Goal: Register for event/course

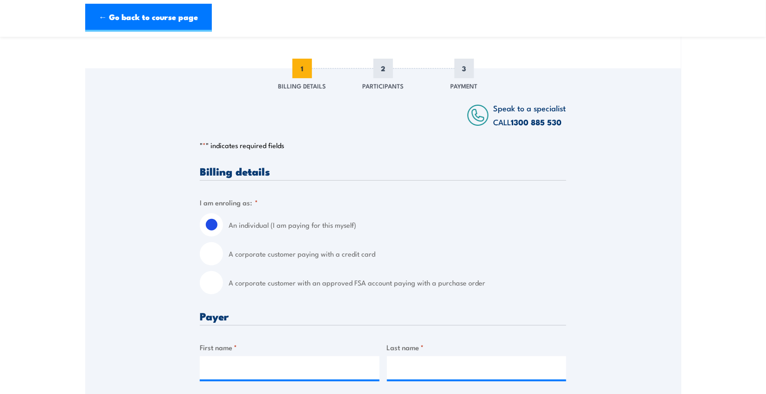
scroll to position [140, 0]
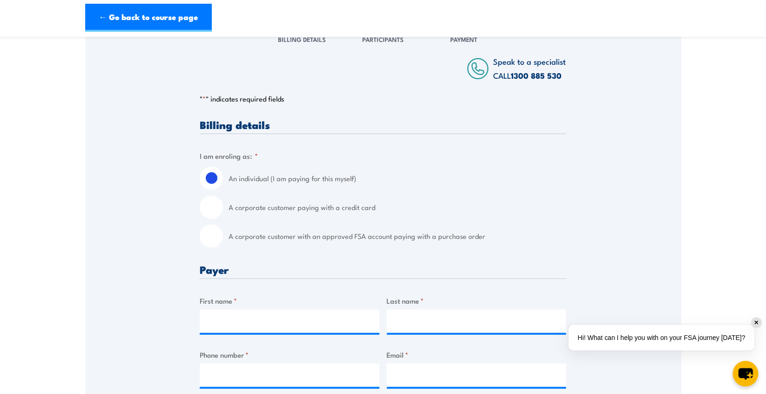
click at [210, 247] on input "A corporate customer with an approved FSA account paying with a purchase order" at bounding box center [211, 235] width 23 height 23
radio input "true"
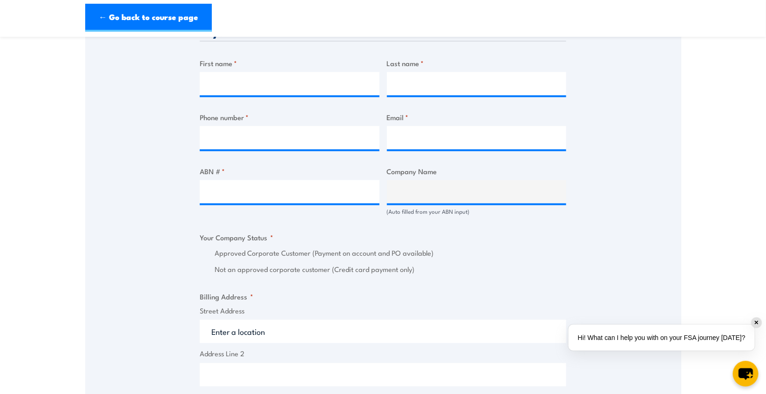
scroll to position [326, 0]
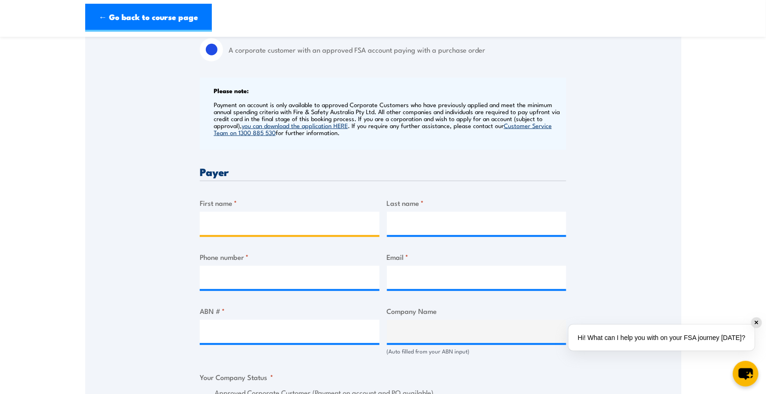
click at [273, 226] on input "First name *" at bounding box center [290, 223] width 180 height 23
type input "[PERSON_NAME]"
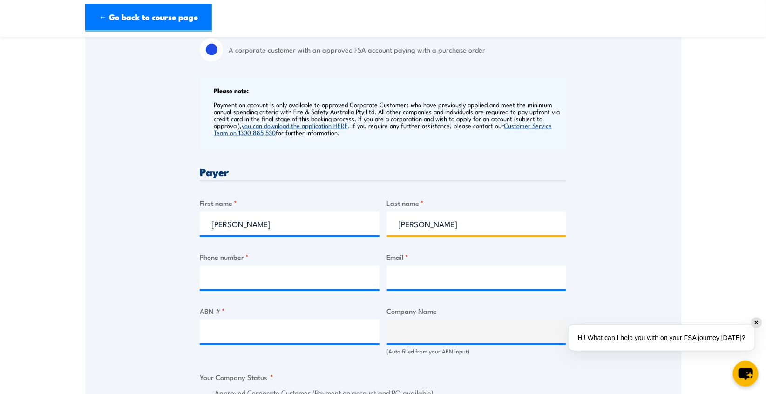
type input "[PERSON_NAME]"
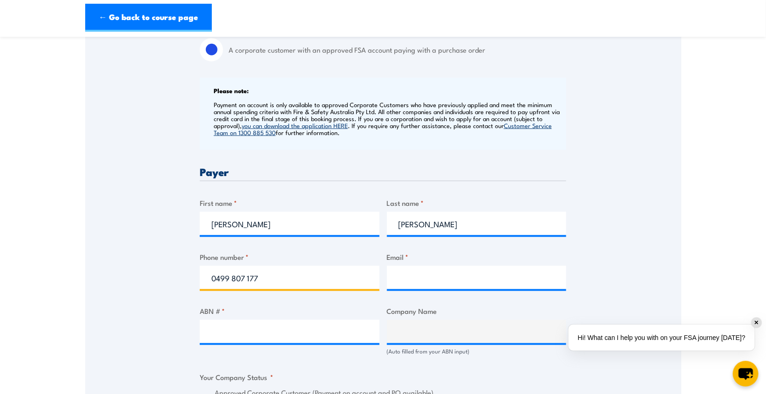
type input "0499 807 177"
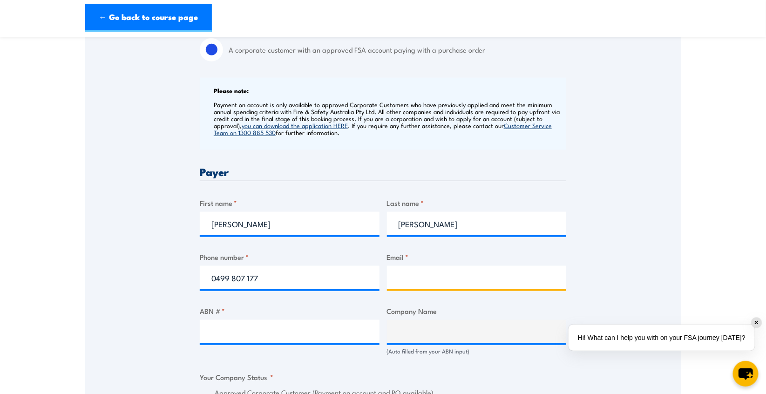
click at [442, 283] on input "Email *" at bounding box center [477, 277] width 180 height 23
paste input "[EMAIL_ADDRESS][DOMAIN_NAME]"
type input "[EMAIL_ADDRESS][DOMAIN_NAME]"
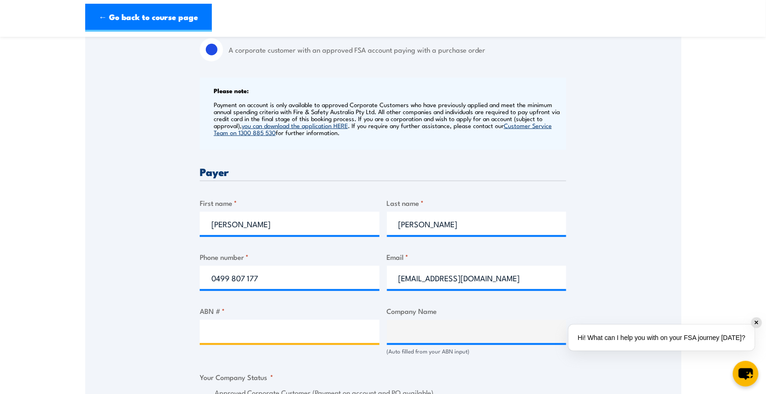
click at [227, 335] on input "ABN # *" at bounding box center [290, 331] width 180 height 23
type input "unsure"
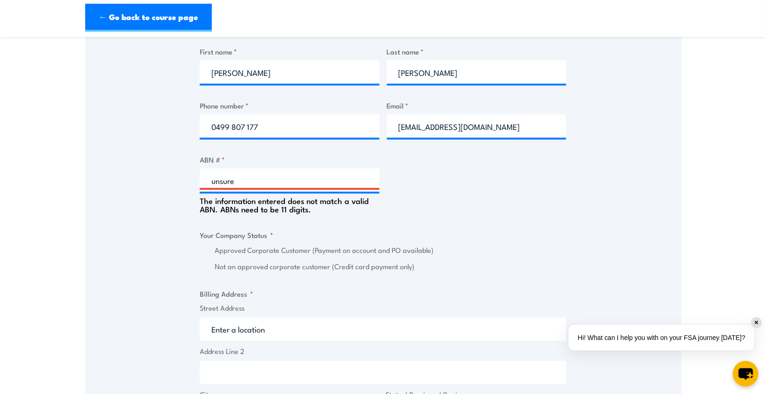
scroll to position [384, 0]
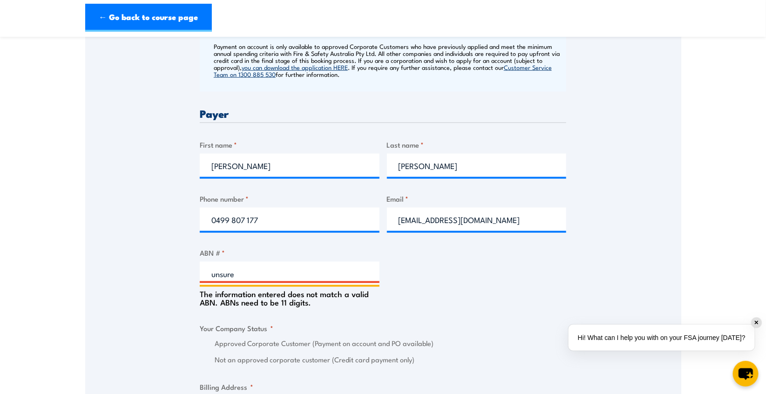
drag, startPoint x: 246, startPoint y: 282, endPoint x: 179, endPoint y: 282, distance: 66.6
click at [179, 282] on div "Speak to a specialist CALL [PHONE_NUMBER] CALL [PHONE_NUMBER] " * " indicates r…" at bounding box center [383, 347] width 596 height 1138
click at [453, 281] on div "Billing details I am enroling as: * An individual (I am paying for this myself)…" at bounding box center [383, 393] width 366 height 1037
click at [269, 281] on input "ABN # *" at bounding box center [290, 273] width 180 height 23
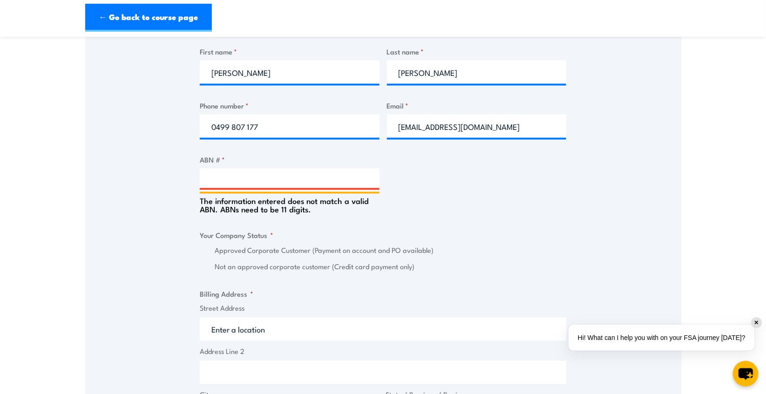
scroll to position [524, 0]
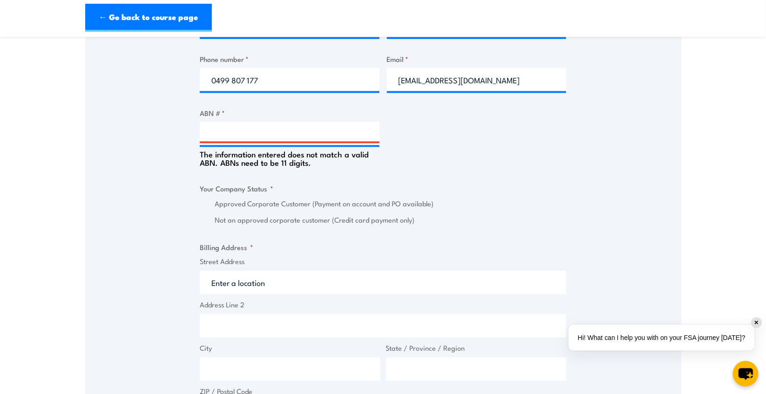
click at [293, 292] on input "Street Address" at bounding box center [383, 282] width 366 height 23
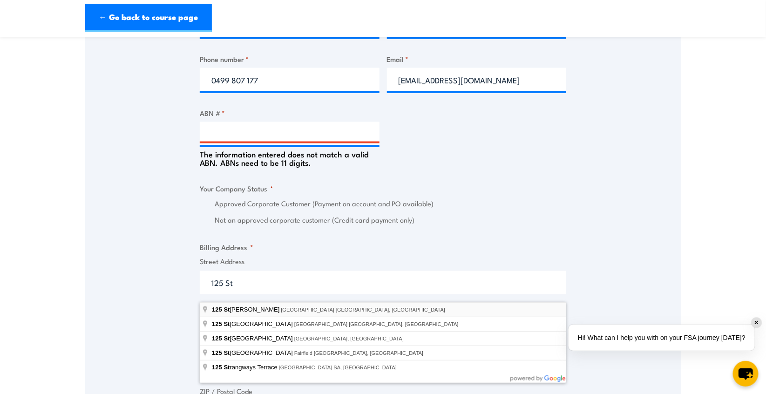
type input "[STREET_ADDRESS]"
type input "[GEOGRAPHIC_DATA]"
type input "6000"
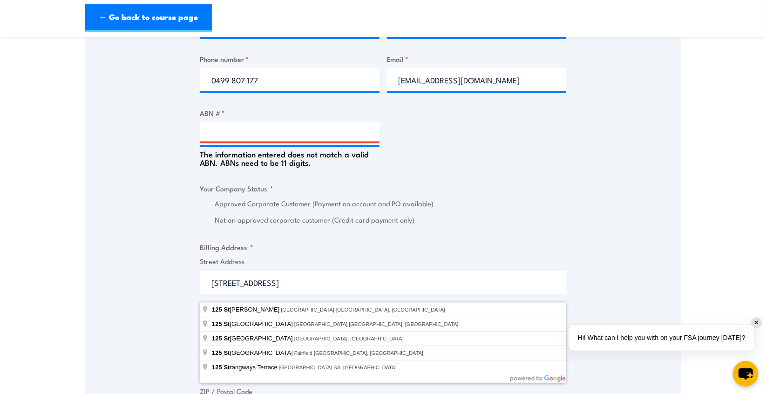
select select "Australia"
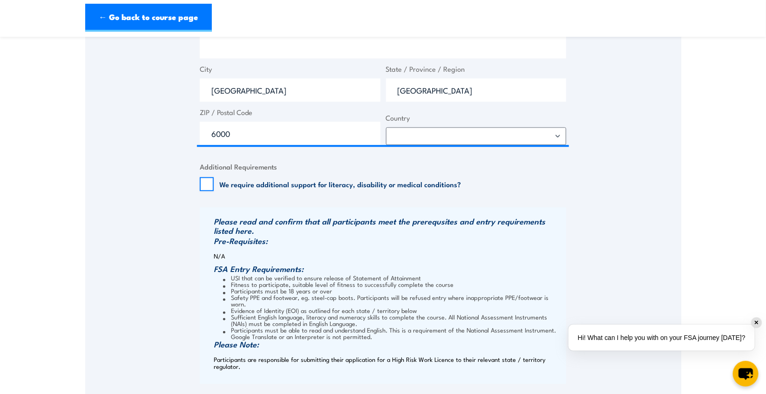
scroll to position [942, 0]
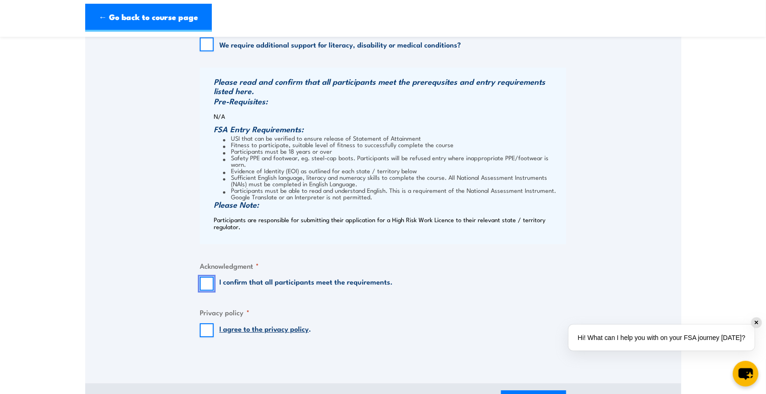
click at [203, 282] on input "I confirm that all participants meet the requirements." at bounding box center [207, 283] width 14 height 14
checkbox input "true"
click at [206, 331] on input "I agree to the privacy policy ." at bounding box center [207, 330] width 14 height 14
checkbox input "true"
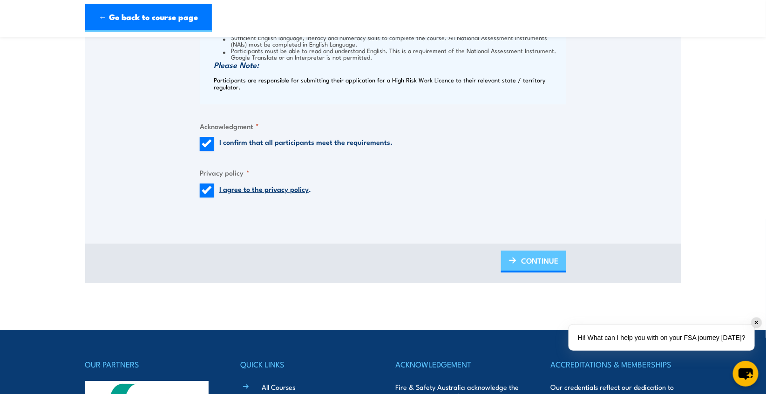
click at [528, 265] on span "CONTINUE" at bounding box center [539, 260] width 37 height 25
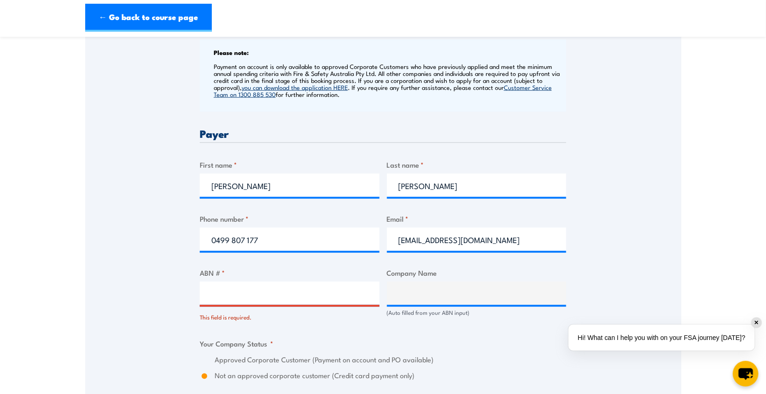
scroll to position [465, 0]
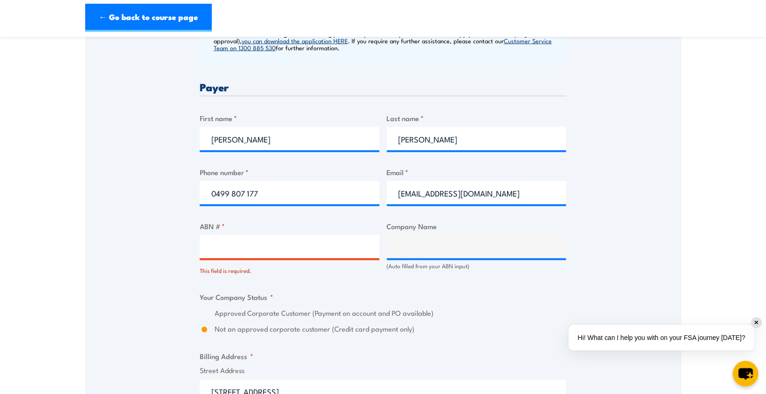
click at [245, 251] on input "ABN # *" at bounding box center [290, 246] width 180 height 23
type input "18008852784"
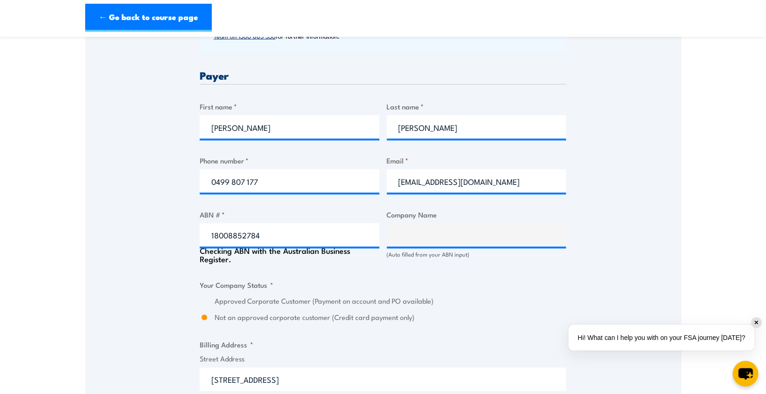
scroll to position [431, 0]
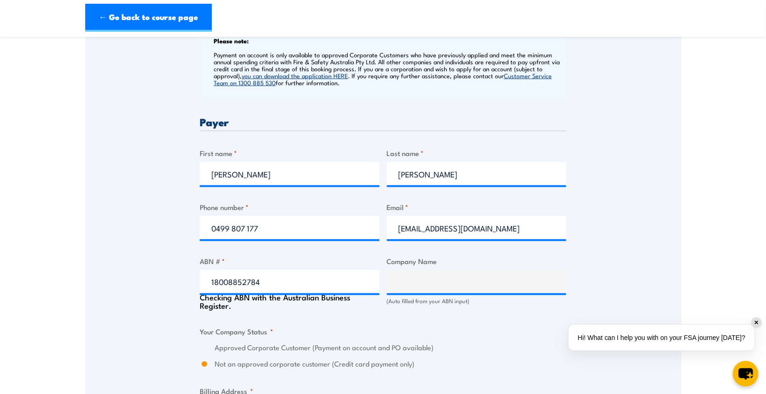
type input "BHP WAIO PTY LTD"
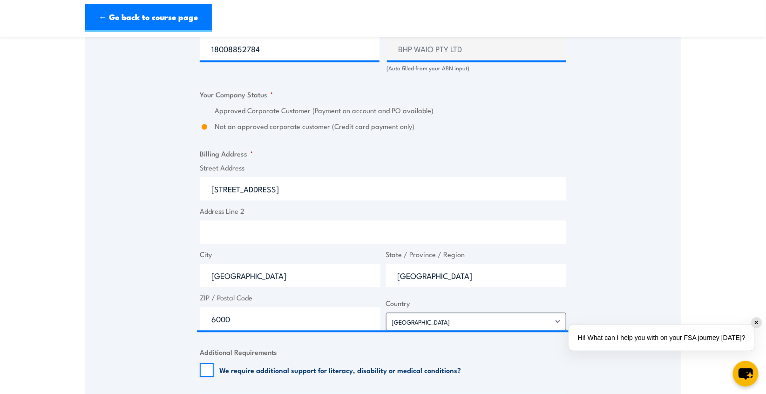
scroll to position [849, 0]
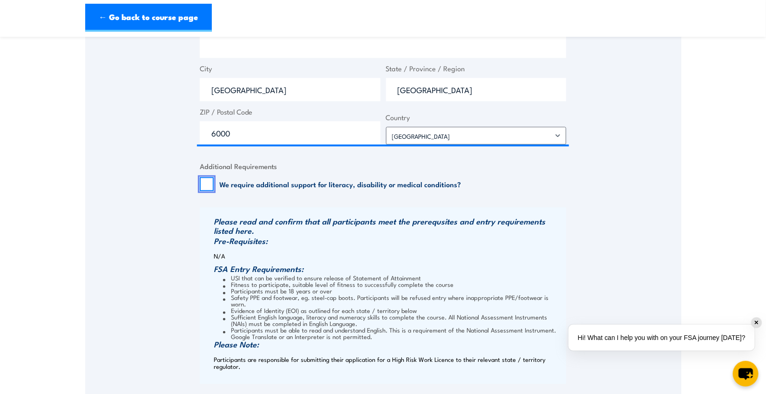
click at [203, 191] on input "We require additional support for literacy, disability or medical conditions?" at bounding box center [207, 184] width 14 height 14
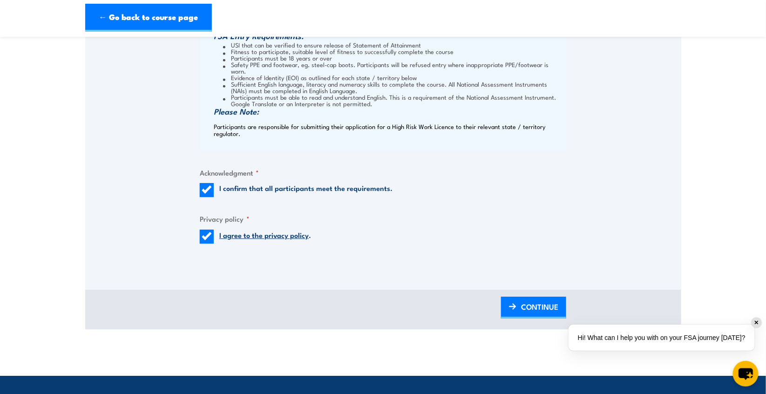
scroll to position [942, 0]
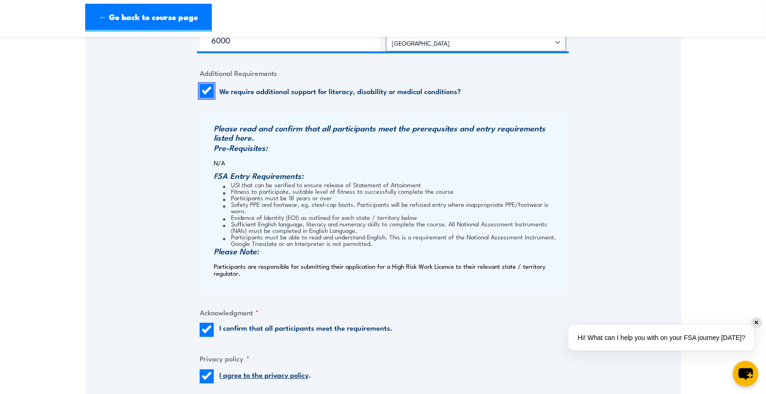
drag, startPoint x: 209, startPoint y: 99, endPoint x: 223, endPoint y: 102, distance: 14.5
click at [209, 98] on input "We require additional support for literacy, disability or medical conditions?" at bounding box center [207, 91] width 14 height 14
checkbox input "false"
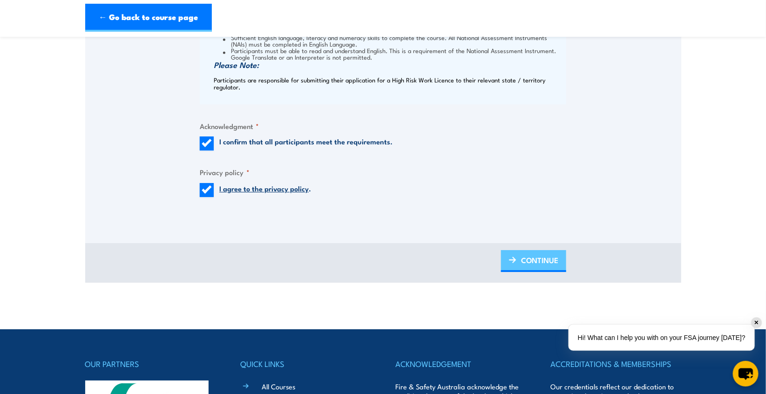
click at [532, 260] on span "CONTINUE" at bounding box center [539, 260] width 37 height 25
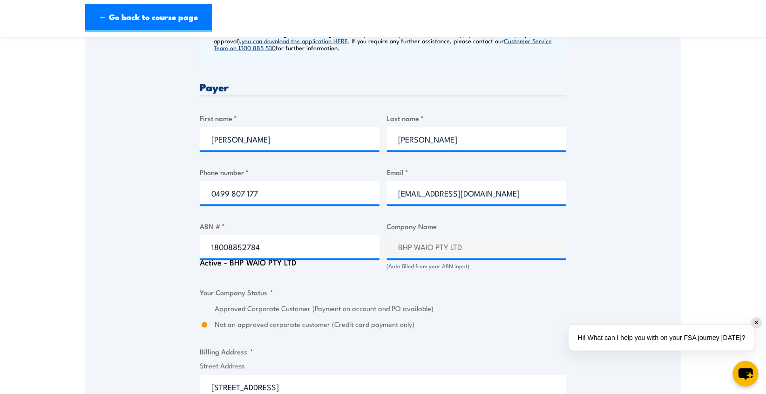
scroll to position [512, 0]
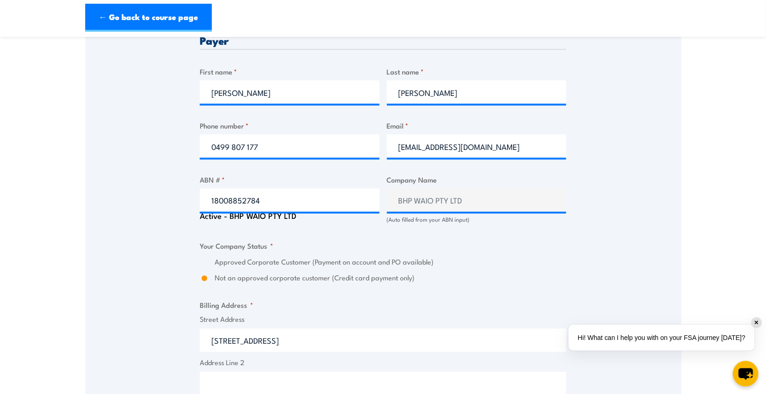
click at [283, 267] on label "Approved Corporate Customer (Payment on account and PO available)" at bounding box center [390, 262] width 351 height 11
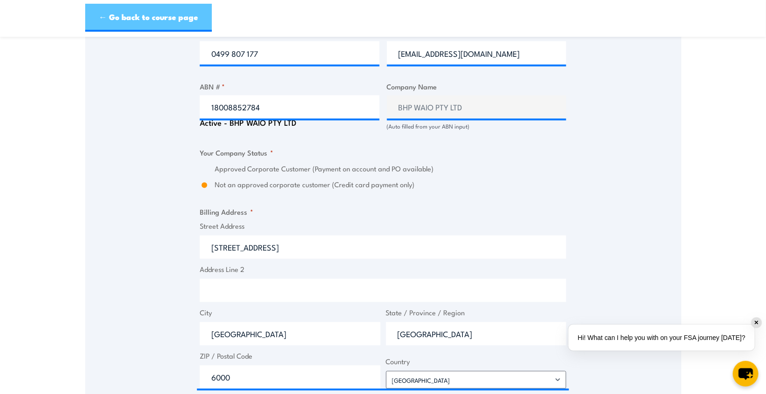
click at [156, 17] on link "← Go back to course page" at bounding box center [148, 18] width 127 height 28
